Goal: Register for event/course

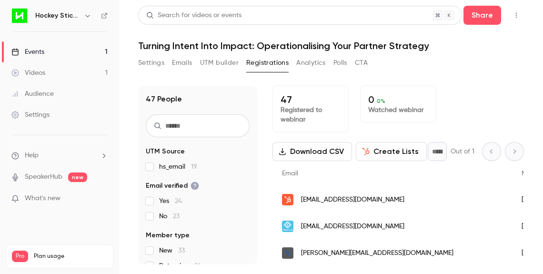
click at [46, 14] on h6 "Hockey Stick Advisory" at bounding box center [57, 16] width 45 height 10
click at [32, 48] on div "Events" at bounding box center [27, 52] width 33 height 10
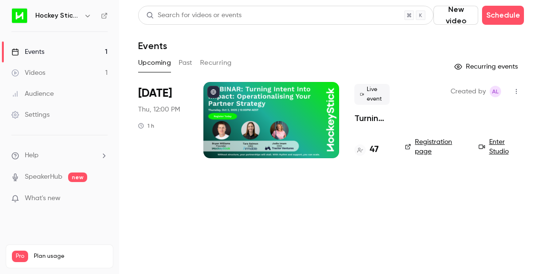
click at [373, 149] on h4 "47" at bounding box center [374, 149] width 9 height 13
